Goal: Task Accomplishment & Management: Complete application form

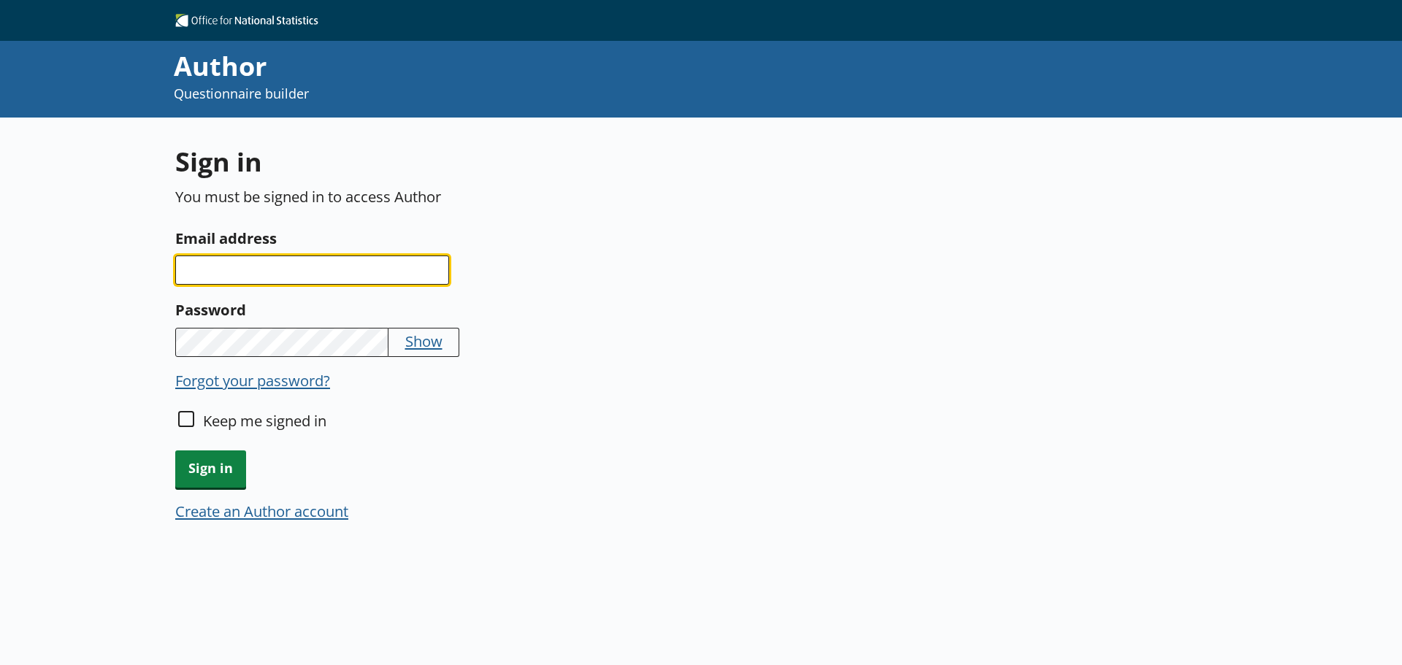
click at [281, 280] on input "Email address" at bounding box center [312, 270] width 274 height 29
type input "[PERSON_NAME][EMAIL_ADDRESS][PERSON_NAME][DOMAIN_NAME]"
click at [283, 272] on input "Email address" at bounding box center [312, 270] width 274 height 29
type input "[PERSON_NAME][EMAIL_ADDRESS][PERSON_NAME][DOMAIN_NAME]"
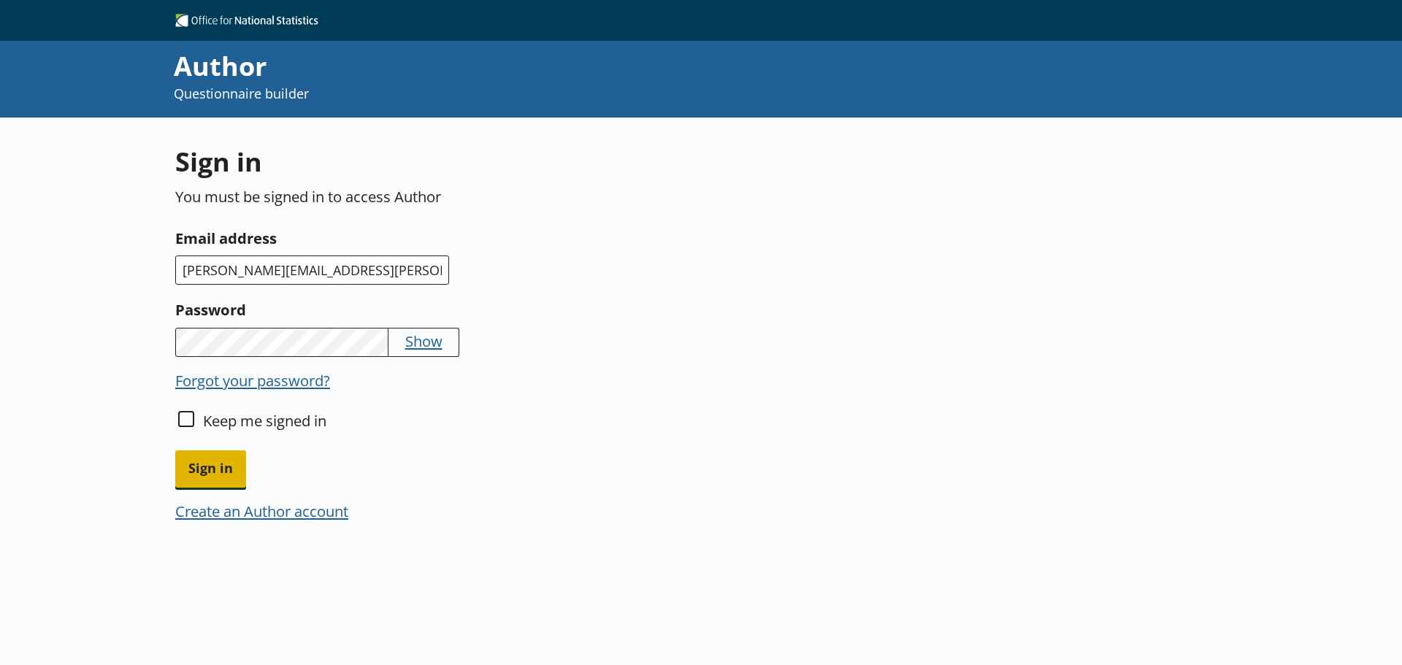
click at [213, 464] on span "Sign in" at bounding box center [210, 469] width 71 height 37
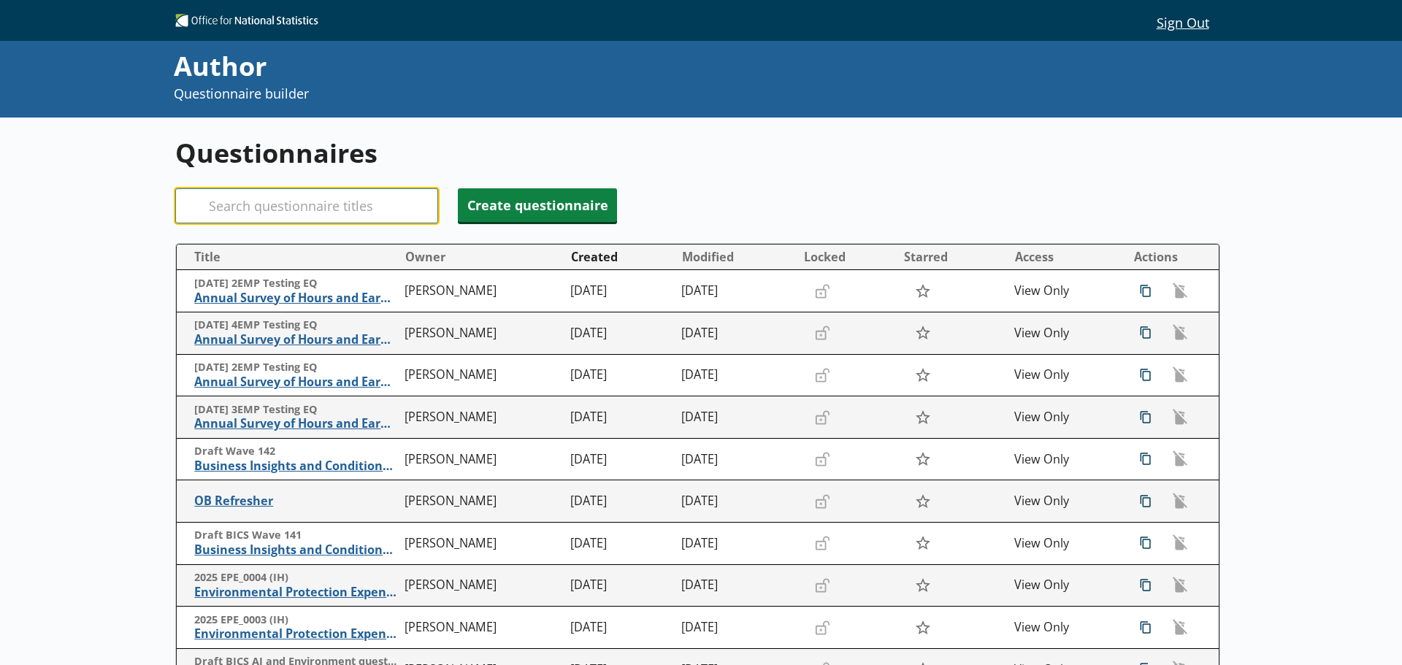
click at [346, 206] on input "Search" at bounding box center [306, 205] width 263 height 35
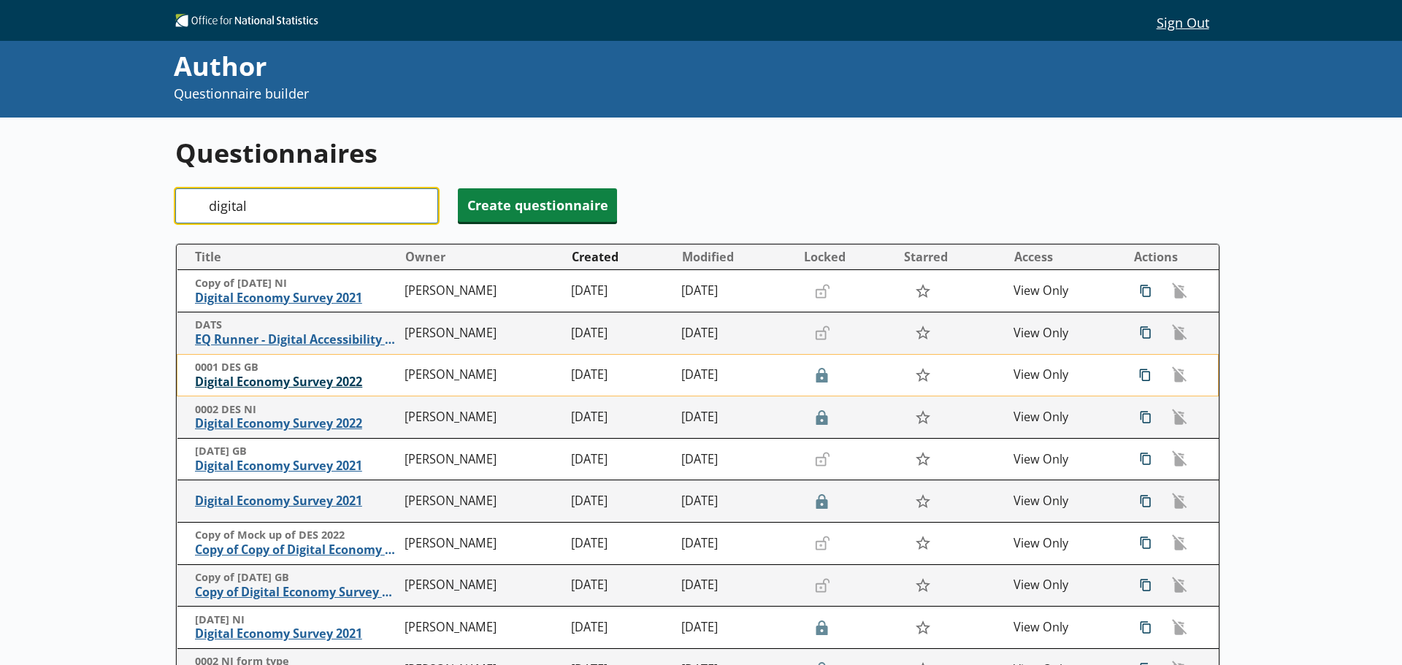
type input "digital"
click at [333, 380] on span "Digital Economy Survey 2022" at bounding box center [296, 382] width 203 height 15
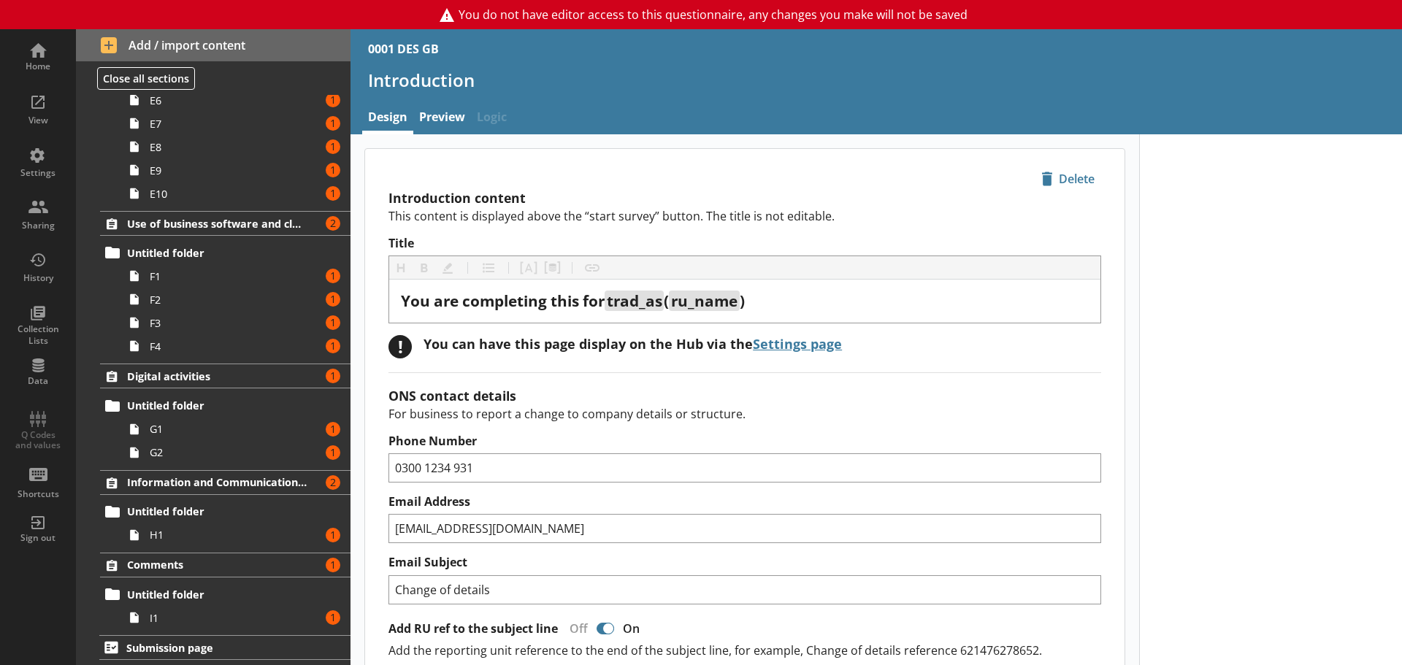
scroll to position [1380, 0]
click at [167, 283] on link "F1 Amount of errors: 1" at bounding box center [237, 275] width 228 height 23
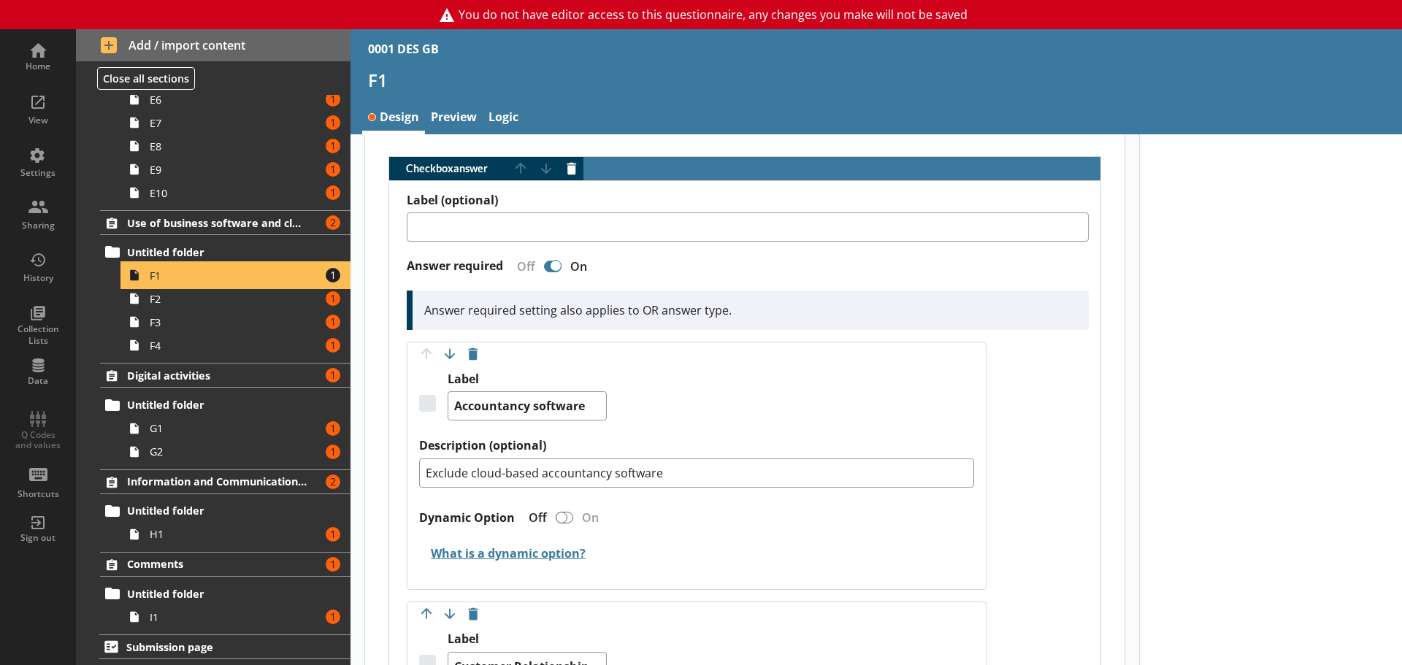
scroll to position [292, 0]
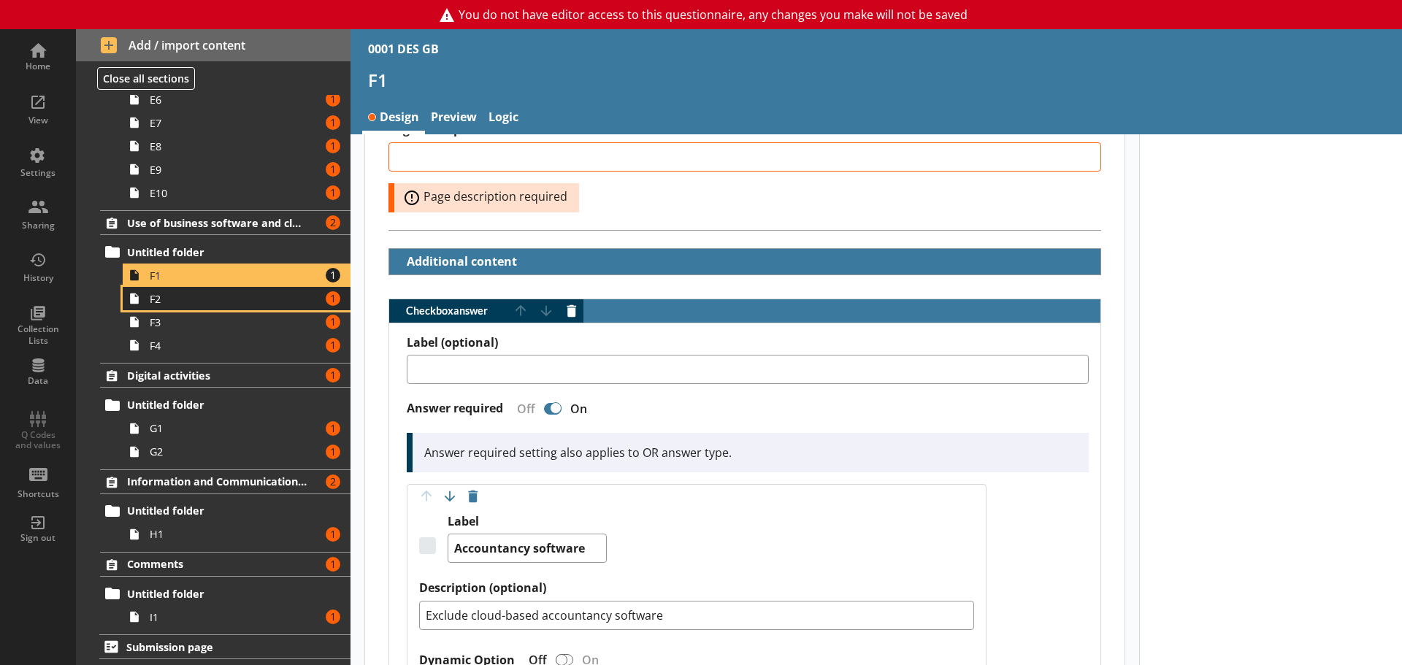
click at [191, 293] on span "F2" at bounding box center [231, 299] width 163 height 14
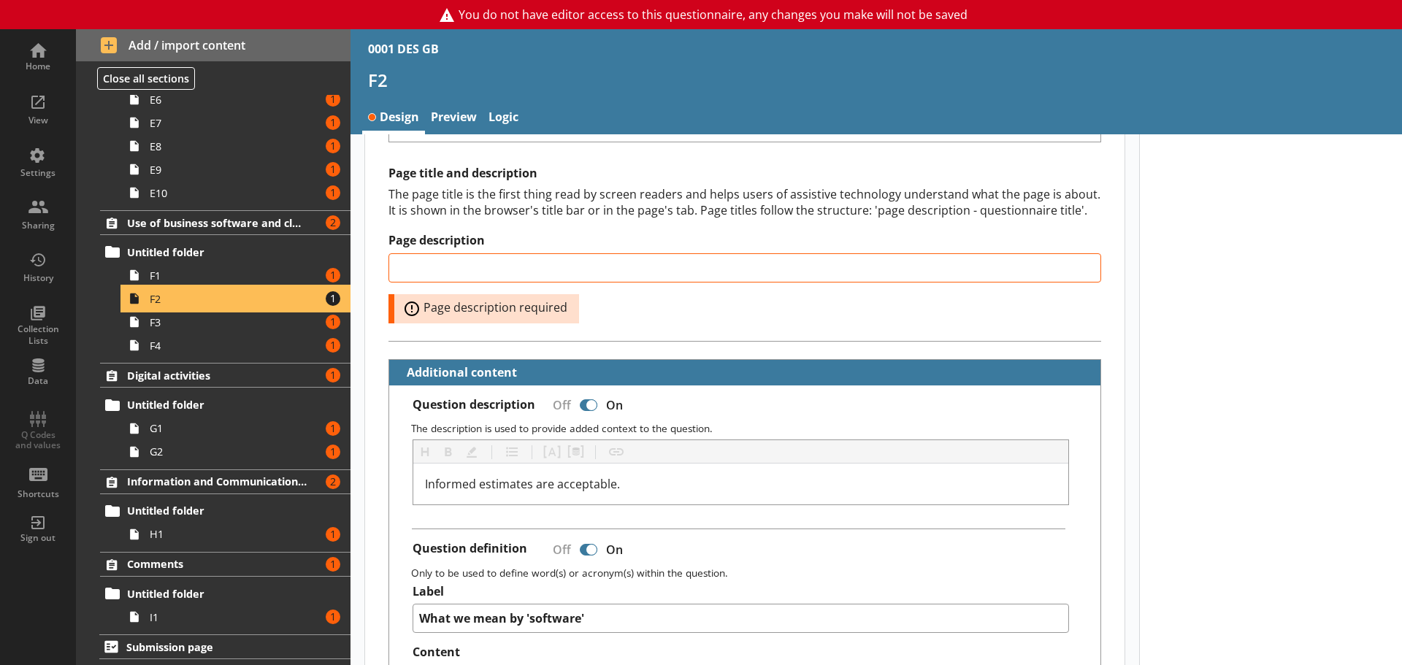
scroll to position [365, 0]
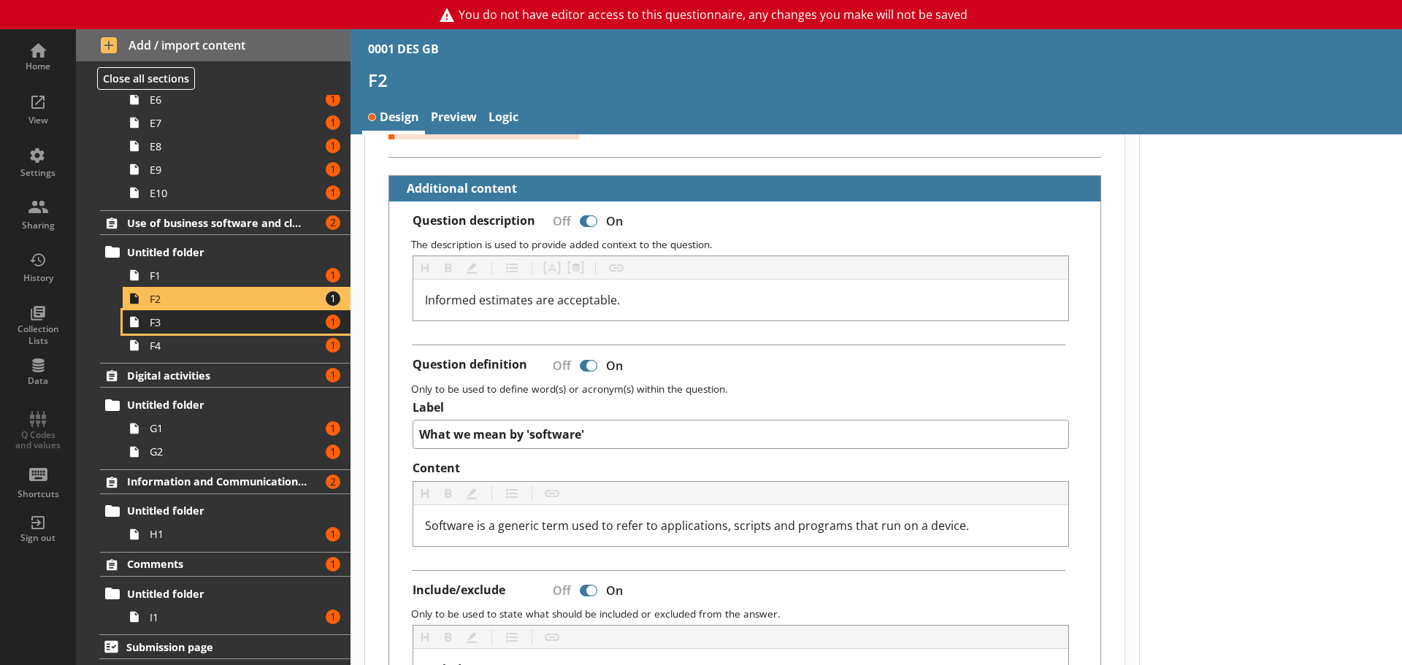
click at [153, 329] on link "F3 Amount of errors: 1" at bounding box center [237, 321] width 228 height 23
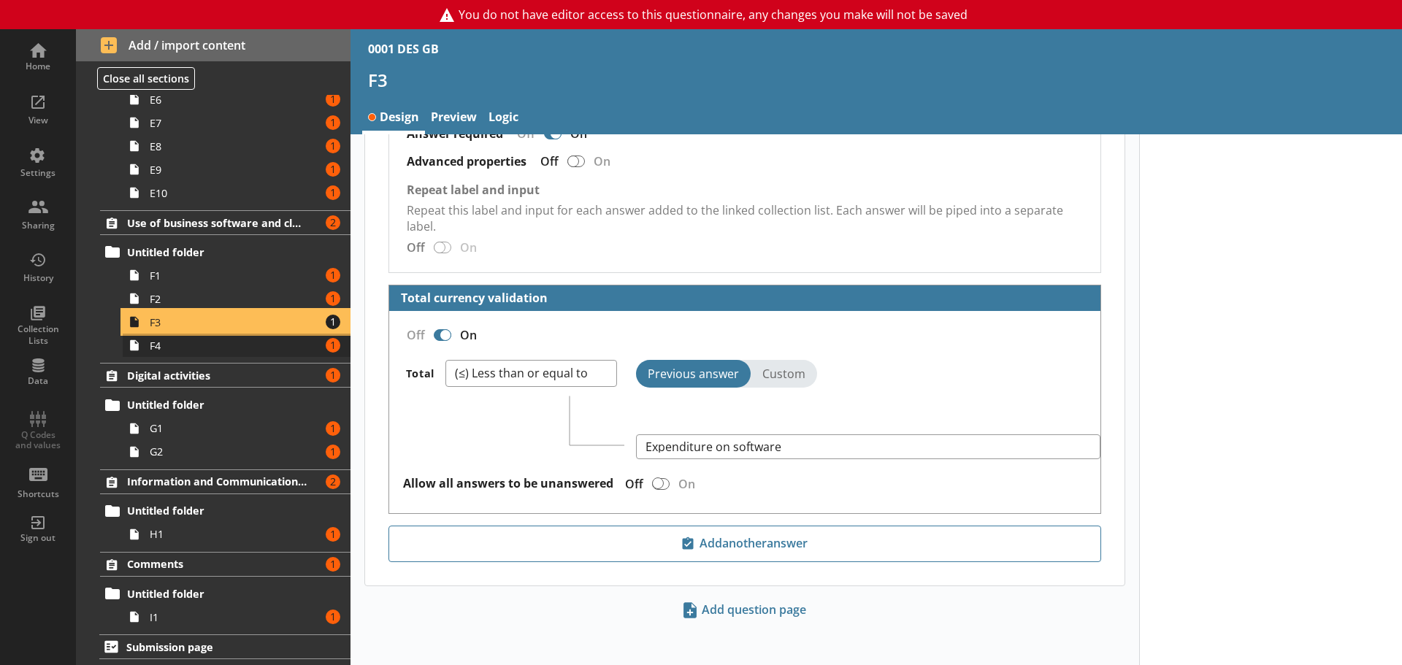
scroll to position [2709, 0]
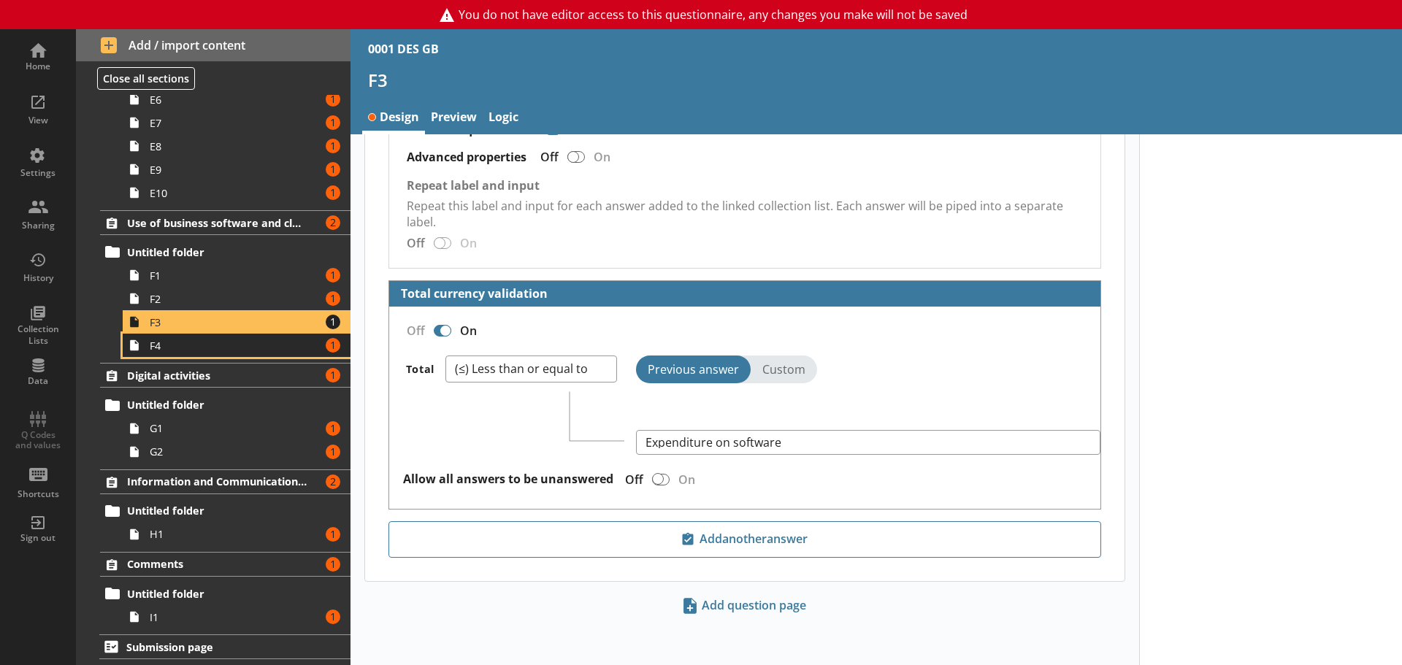
click at [230, 348] on span "F4" at bounding box center [231, 346] width 163 height 14
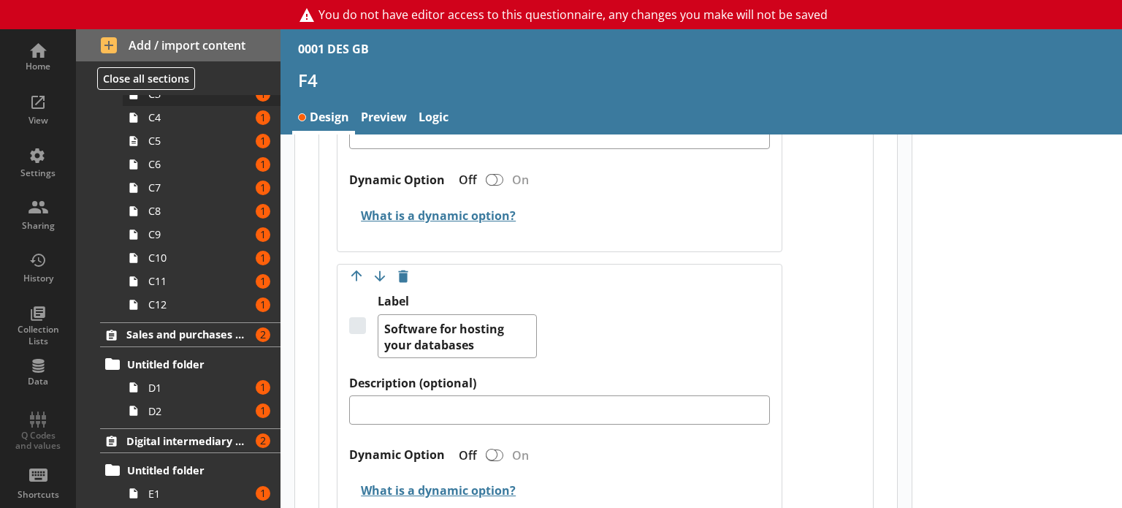
scroll to position [876, 0]
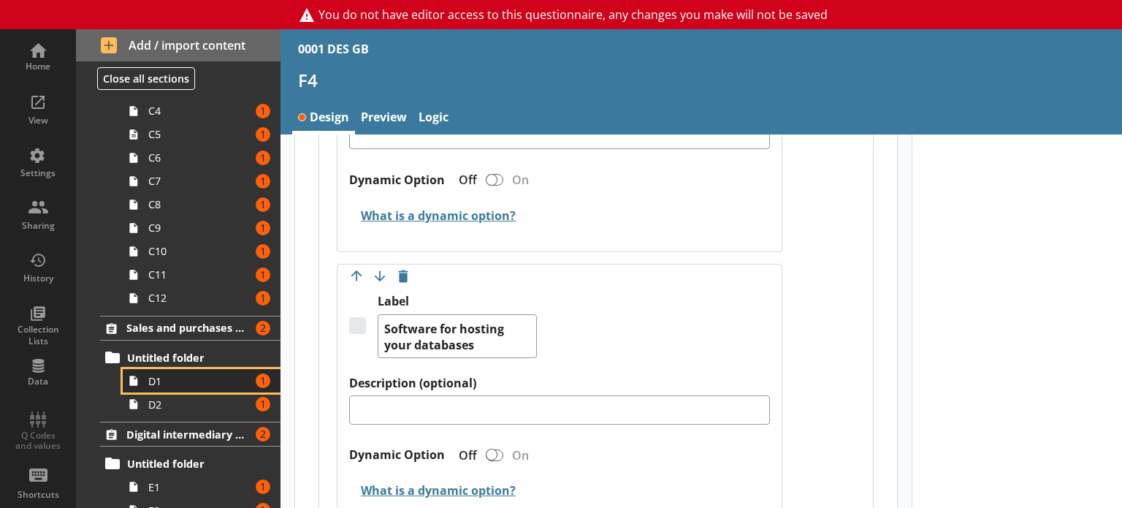
click at [155, 374] on span "D1" at bounding box center [199, 381] width 102 height 14
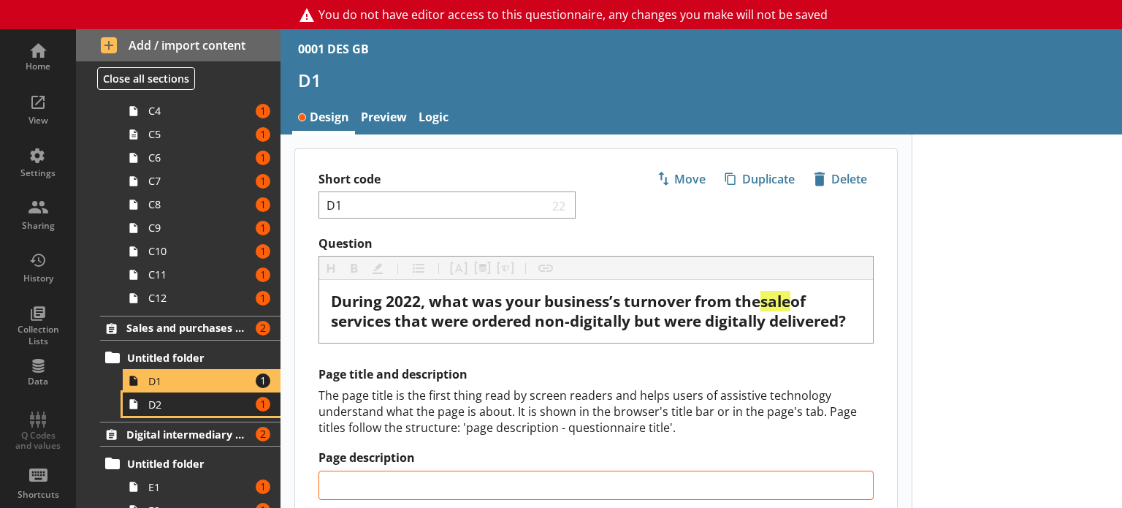
click at [155, 405] on span "D2" at bounding box center [199, 404] width 102 height 14
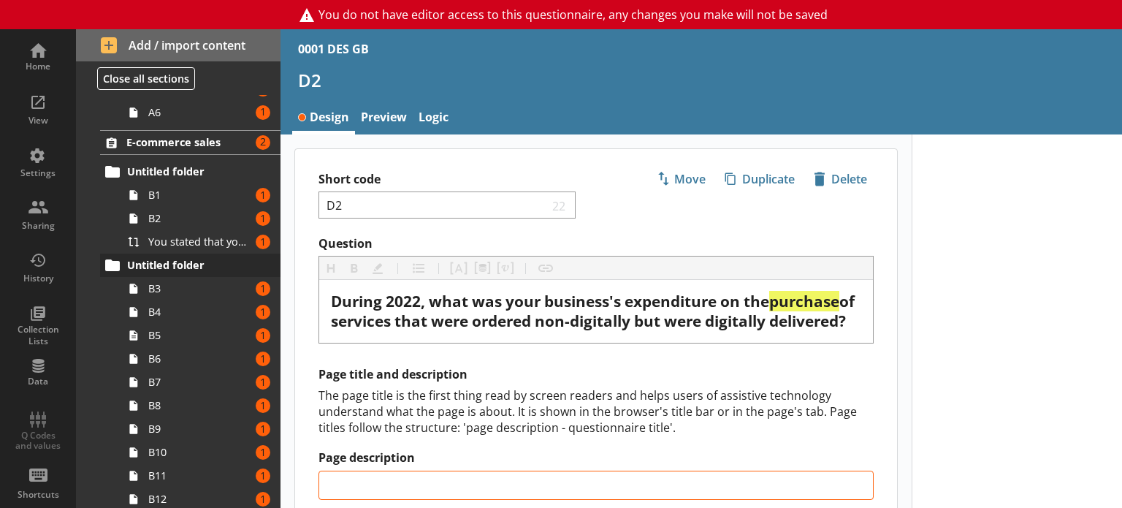
scroll to position [146, 0]
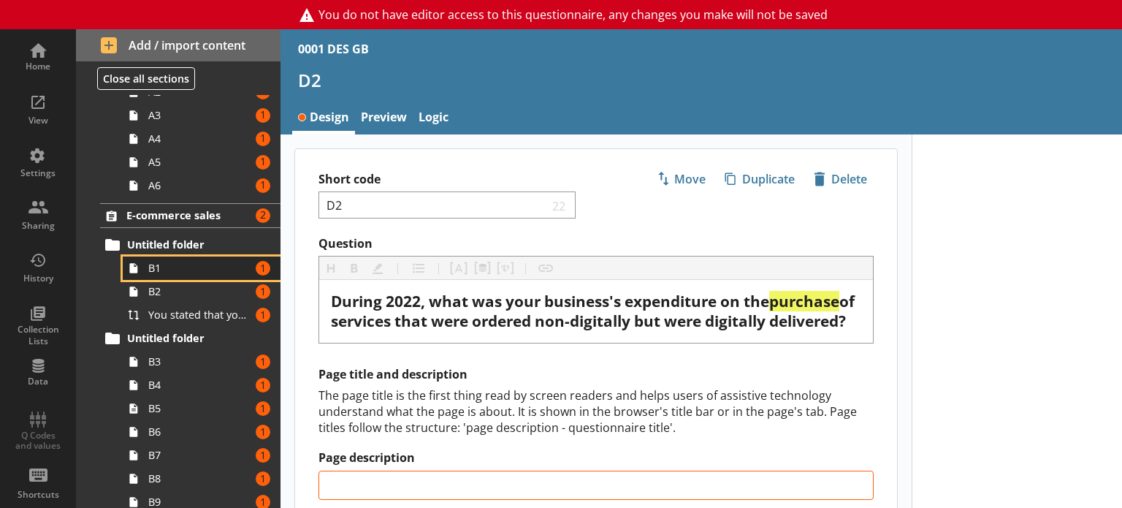
click at [161, 265] on span "B1" at bounding box center [199, 268] width 102 height 14
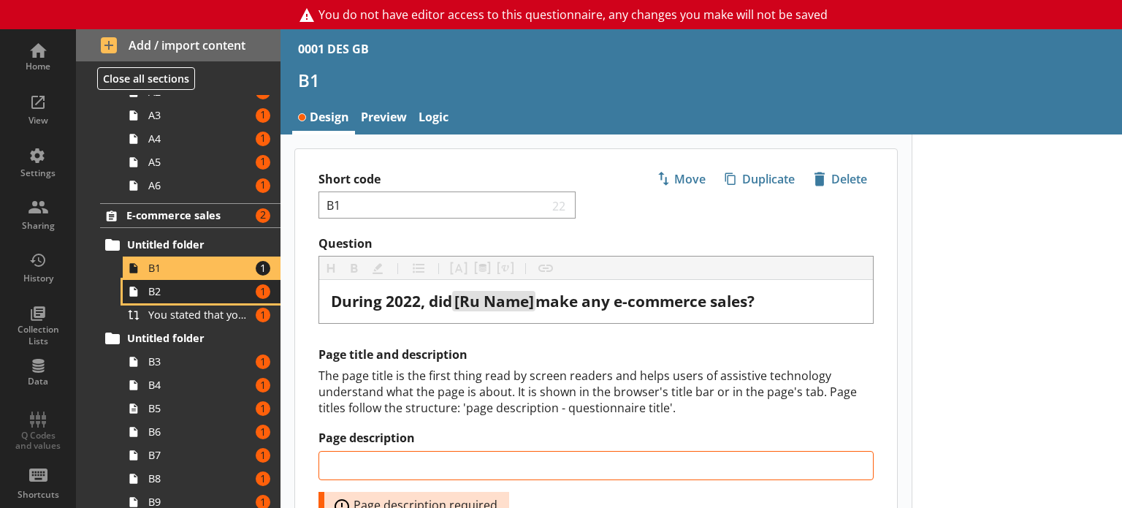
click at [158, 294] on span "B2" at bounding box center [199, 291] width 102 height 14
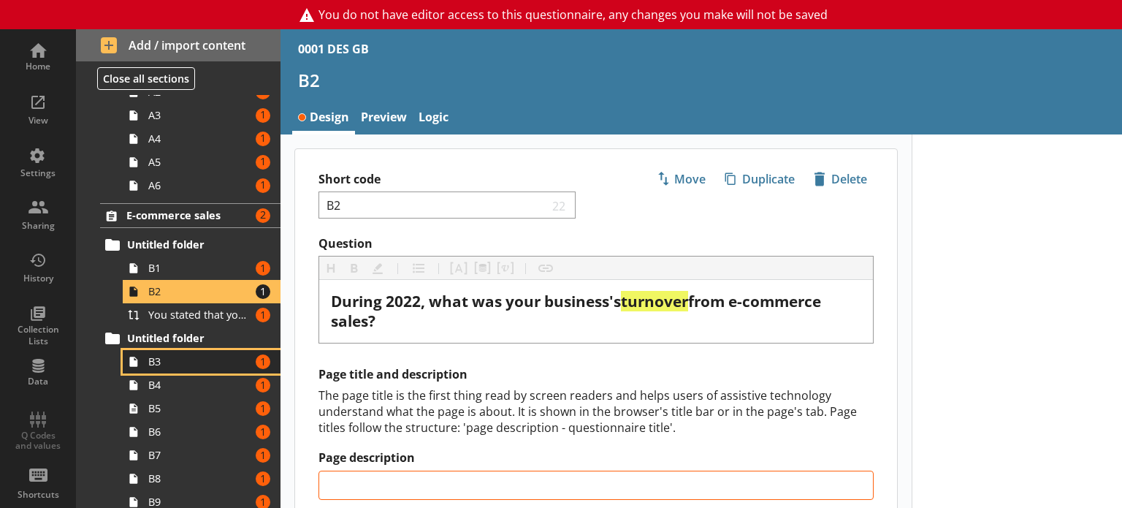
click at [160, 360] on span "B3" at bounding box center [199, 361] width 102 height 14
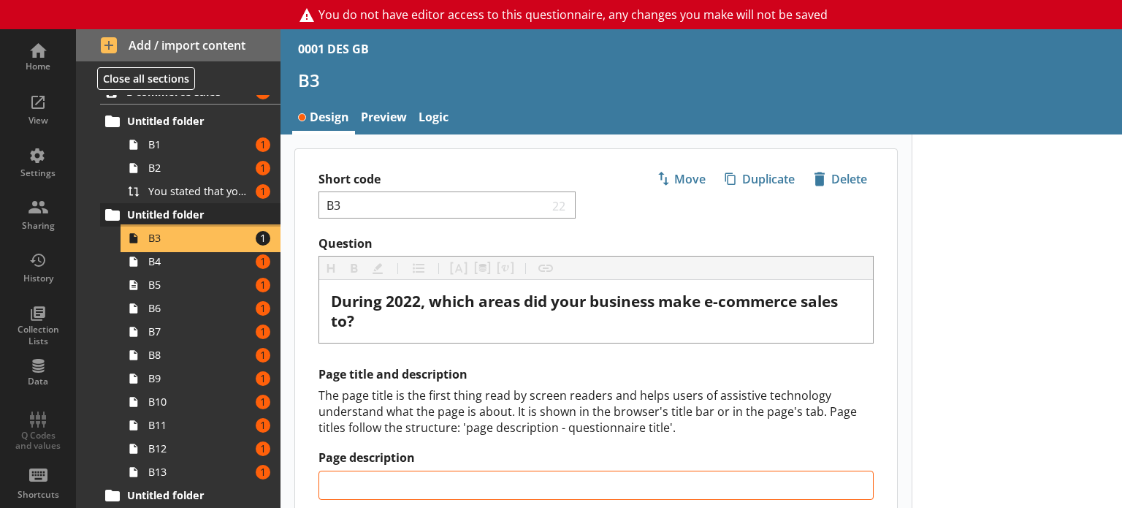
scroll to position [292, 0]
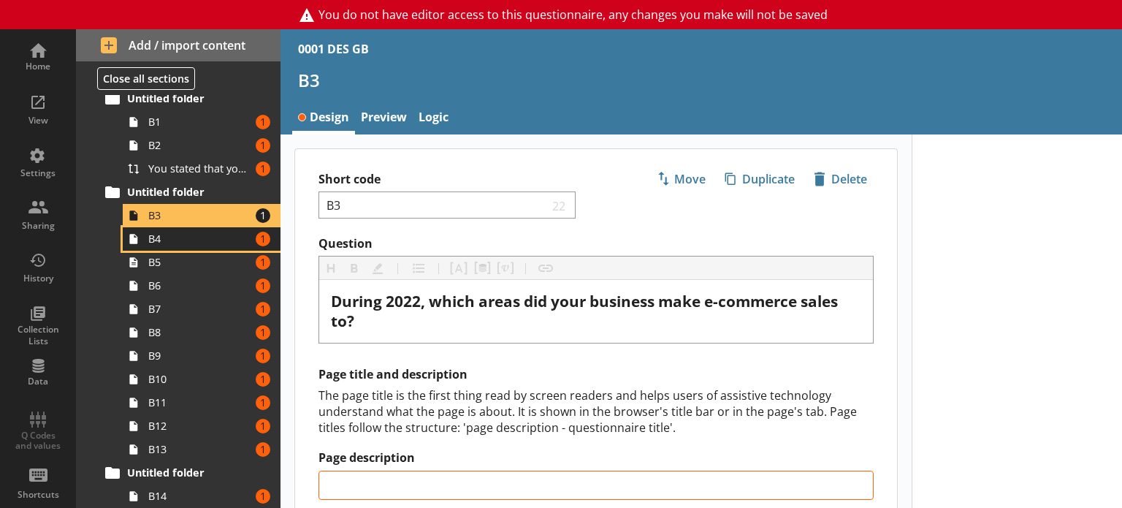
click at [172, 245] on span "B4" at bounding box center [199, 239] width 102 height 14
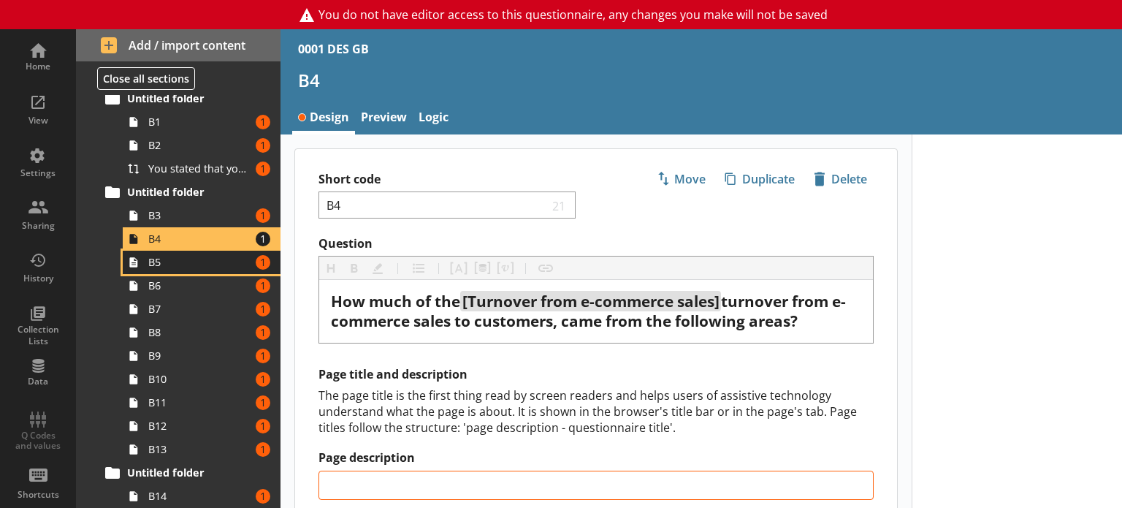
click at [169, 256] on span "B5" at bounding box center [199, 262] width 102 height 14
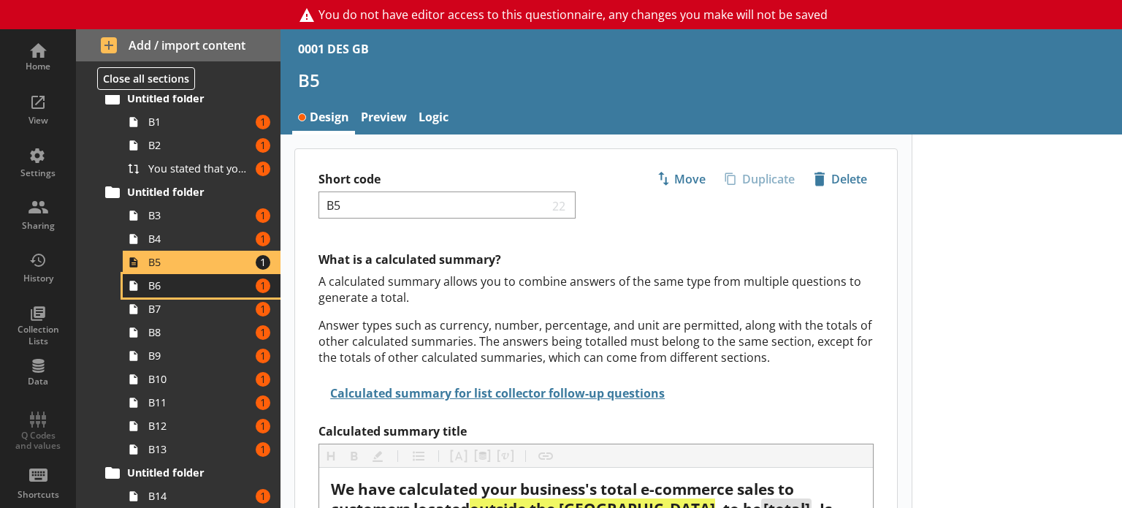
click at [162, 281] on span "B6" at bounding box center [199, 285] width 102 height 14
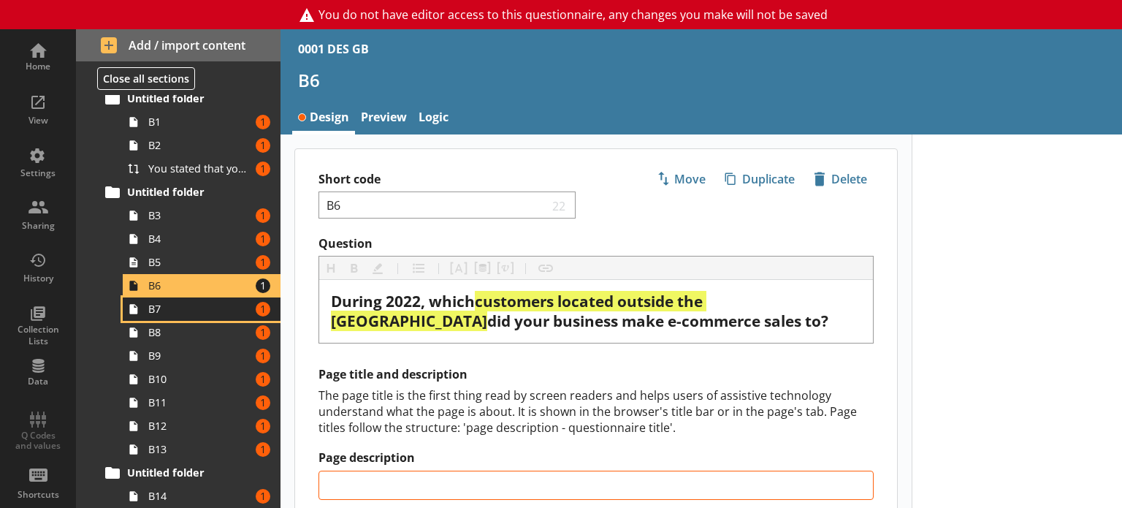
click at [158, 306] on span "B7" at bounding box center [199, 309] width 102 height 14
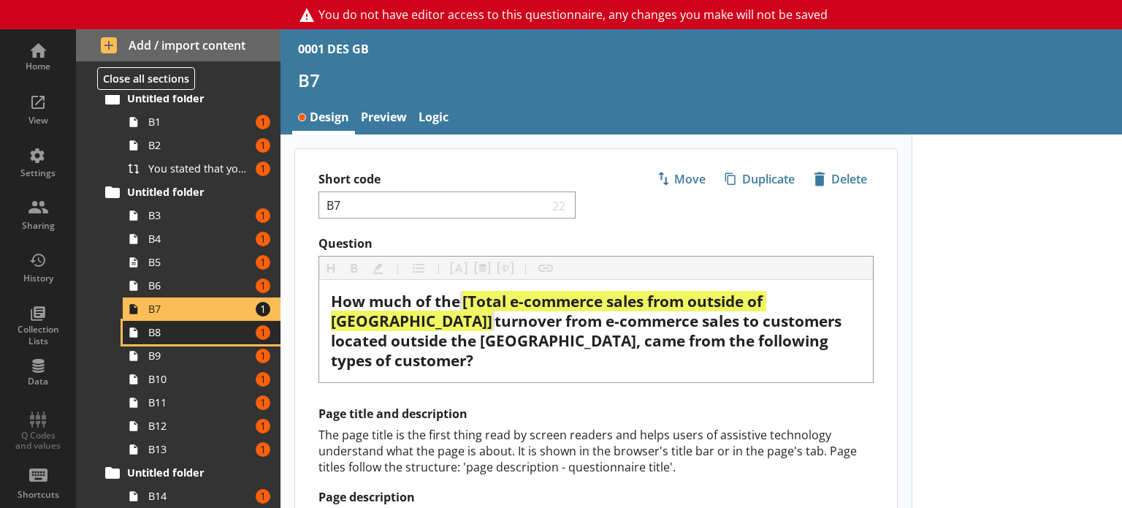
click at [154, 327] on span "B8" at bounding box center [199, 332] width 102 height 14
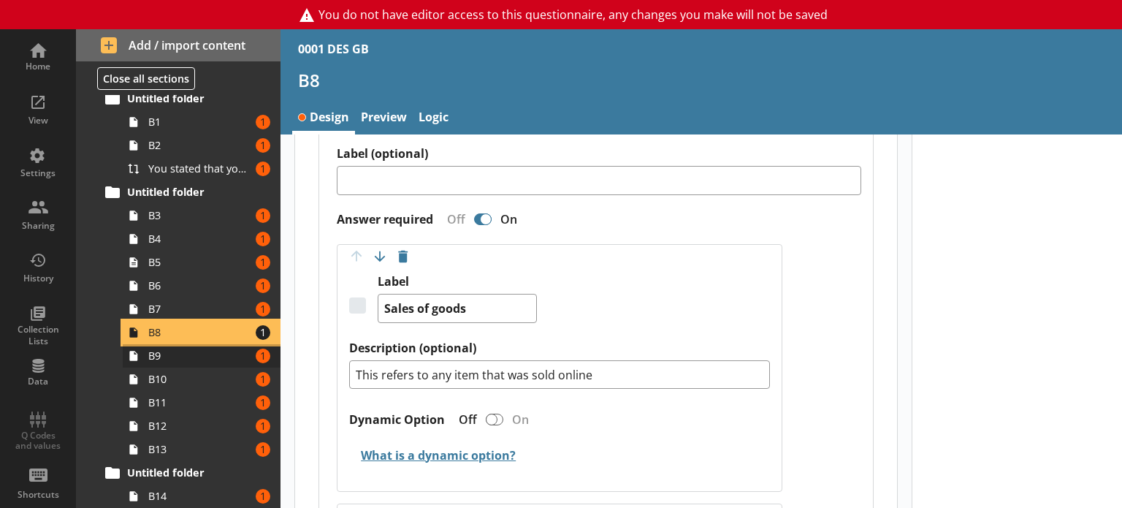
scroll to position [438, 0]
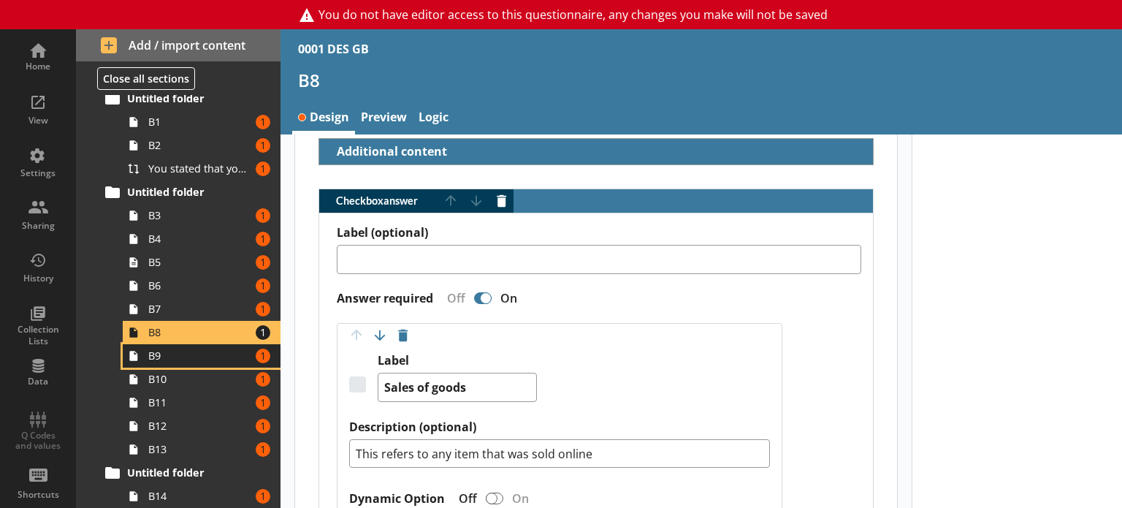
click at [177, 362] on span "B9" at bounding box center [199, 355] width 102 height 14
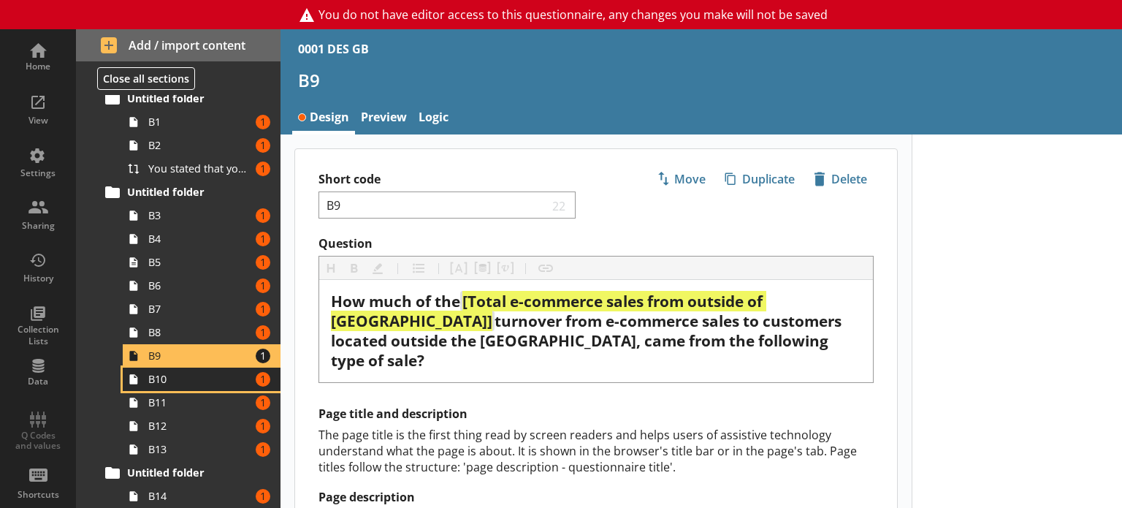
click at [172, 373] on span "B10" at bounding box center [199, 379] width 102 height 14
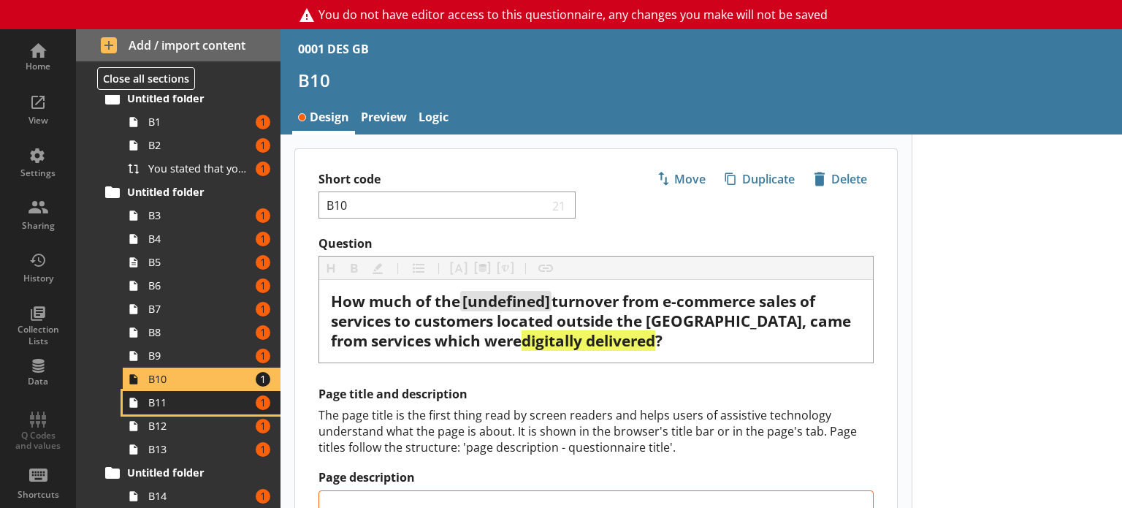
click at [161, 402] on span "B11" at bounding box center [199, 402] width 102 height 14
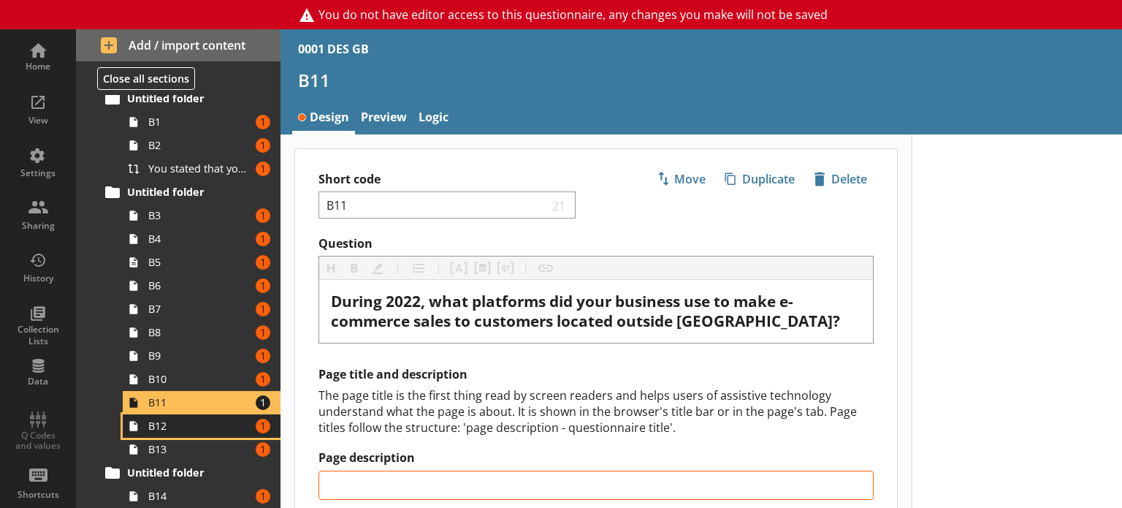
click at [158, 430] on span "B12" at bounding box center [199, 425] width 102 height 14
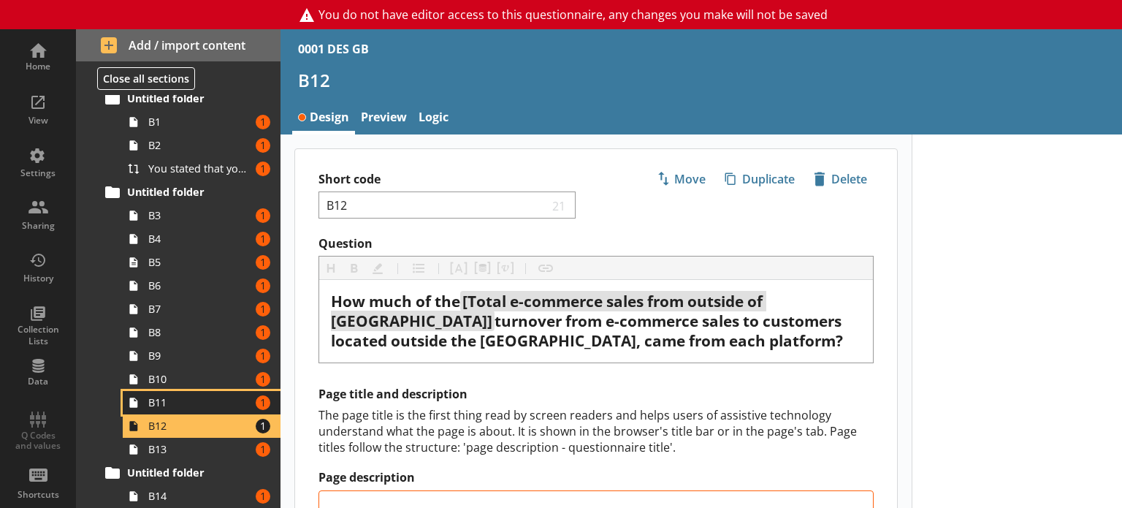
click at [169, 409] on link "B11 Amount of errors: 1" at bounding box center [202, 402] width 158 height 23
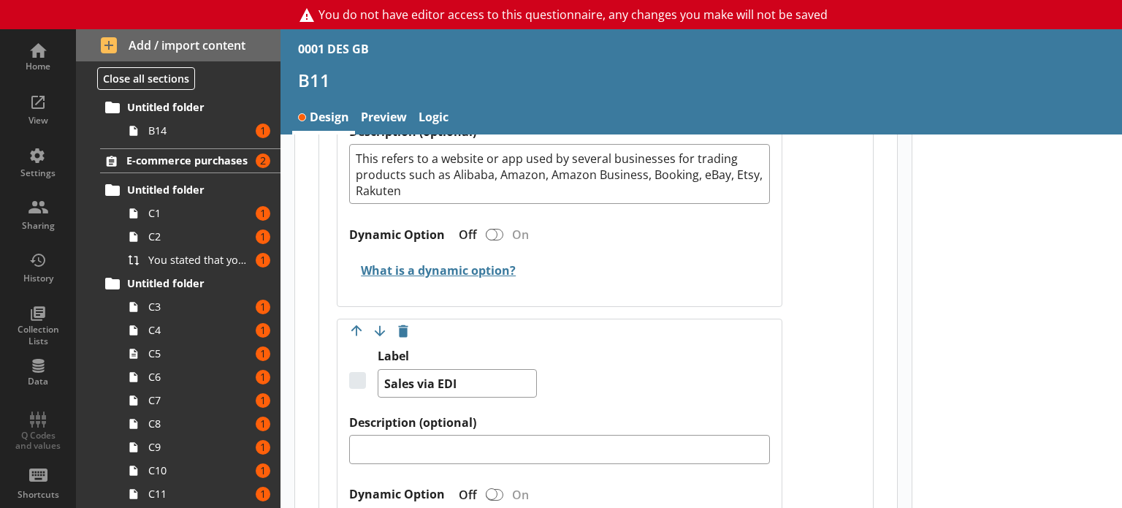
scroll to position [730, 0]
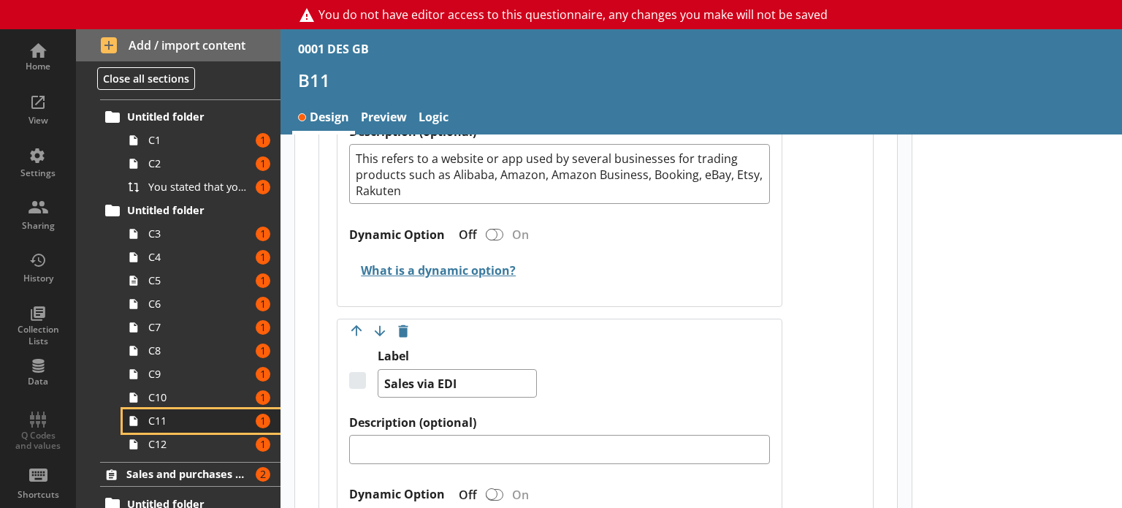
click at [169, 416] on span "C11" at bounding box center [199, 420] width 102 height 14
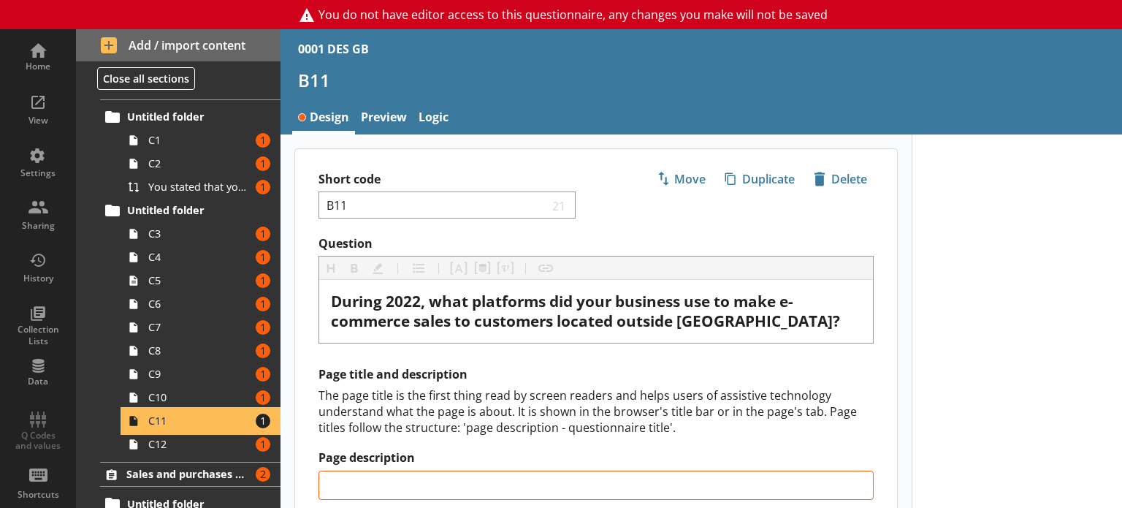
type textarea "x"
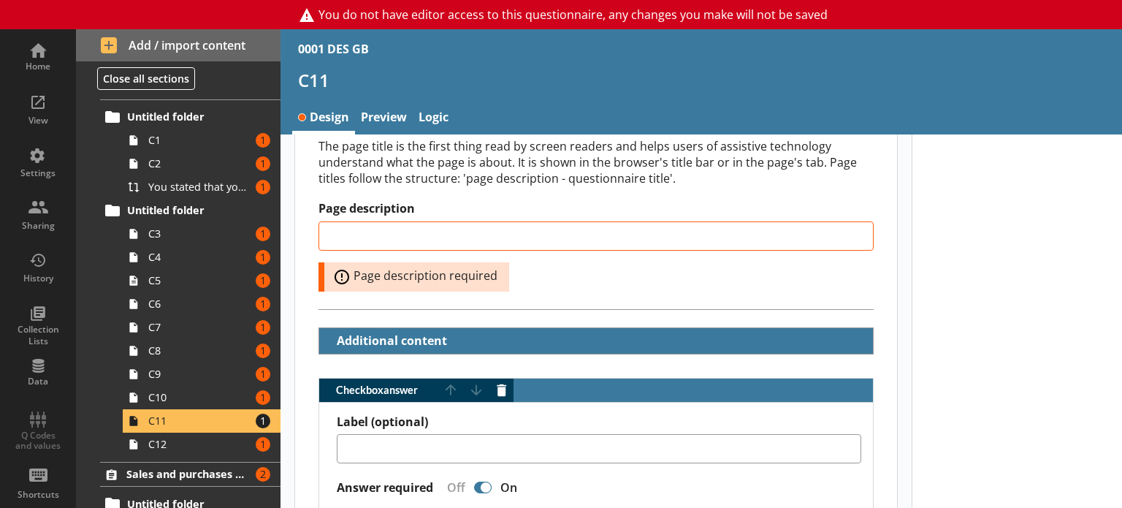
scroll to position [219, 0]
